Goal: Task Accomplishment & Management: Use online tool/utility

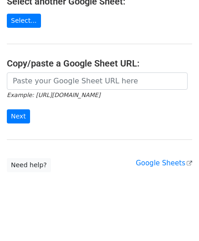
scroll to position [119, 0]
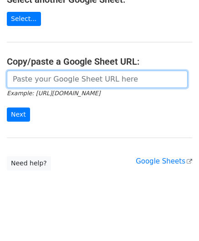
click at [26, 81] on input "url" at bounding box center [97, 79] width 181 height 17
paste input "[URL][DOMAIN_NAME]"
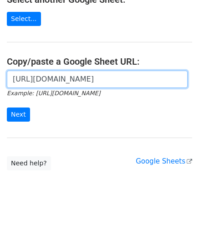
scroll to position [0, 181]
type input "[URL][DOMAIN_NAME]"
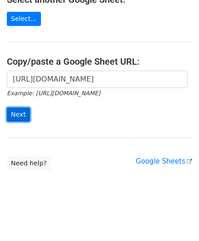
click at [19, 115] on input "Next" at bounding box center [18, 115] width 23 height 14
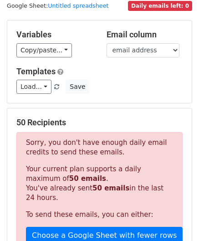
scroll to position [308, 0]
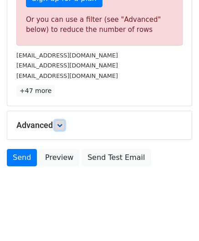
click at [58, 122] on link at bounding box center [60, 125] width 10 height 10
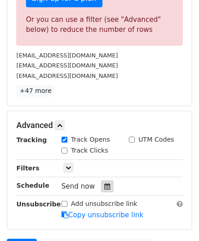
click at [104, 184] on icon at bounding box center [107, 186] width 6 height 6
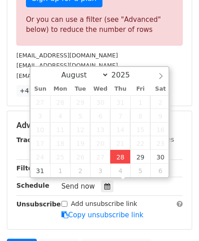
type input "2025-08-28 12:00"
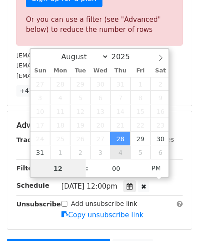
paste input "8"
type input "8"
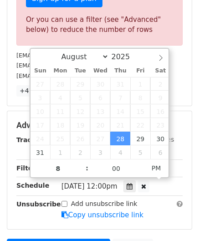
type input "2025-08-28 20:00"
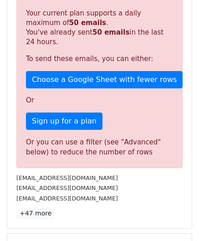
scroll to position [381, 0]
